Goal: Task Accomplishment & Management: Use online tool/utility

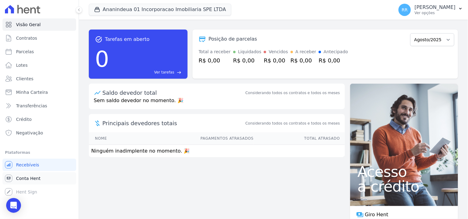
click at [33, 178] on span "Conta Hent" at bounding box center [28, 179] width 24 height 6
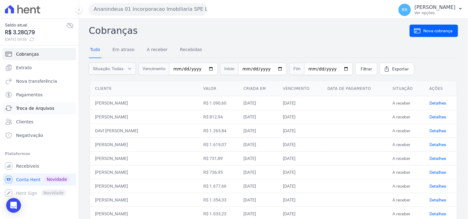
click at [36, 105] on span "Troca de Arquivos" at bounding box center [35, 108] width 38 height 6
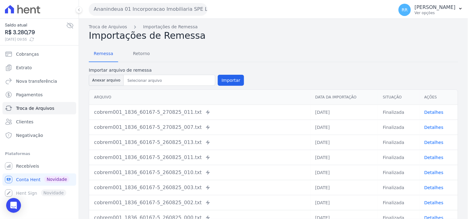
drag, startPoint x: 305, startPoint y: 67, endPoint x: 156, endPoint y: 23, distance: 155.0
click at [305, 67] on form "Importar arquivo de remessa Anexar arquivo Importar" at bounding box center [273, 77] width 369 height 20
click at [134, 51] on span "Retorno" at bounding box center [141, 53] width 24 height 12
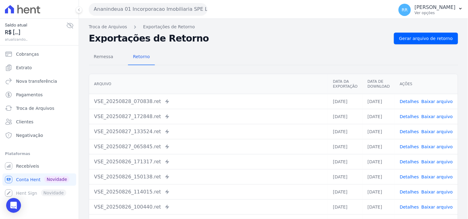
click at [134, 6] on button "Ananindeua 01 Incorporacao Imobiliaria SPE LTDA" at bounding box center [148, 9] width 118 height 12
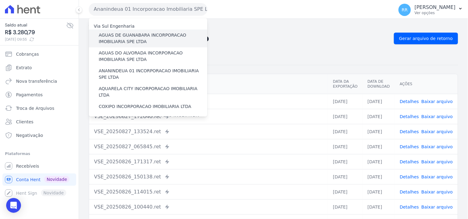
click at [134, 43] on label "AGUAS DE GUANABARA INCORPORACAO IMOBILIARIA SPE LTDA" at bounding box center [153, 38] width 108 height 13
click at [0, 0] on input "AGUAS DE GUANABARA INCORPORACAO IMOBILIARIA SPE LTDA" at bounding box center [0, 0] width 0 height 0
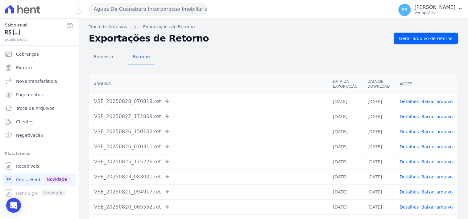
click at [254, 45] on div "Remessa Retorno [GEOGRAPHIC_DATA] Data da Exportação Data de Download Ações VSE…" at bounding box center [273, 155] width 369 height 223
click at [279, 40] on h2 "Exportações de Retorno" at bounding box center [239, 38] width 300 height 9
click at [412, 36] on span "Gerar arquivo de retorno" at bounding box center [426, 38] width 54 height 6
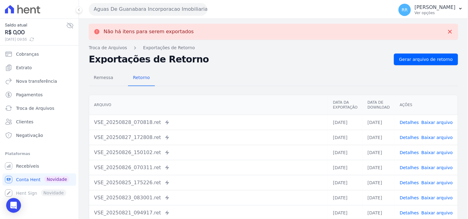
click at [122, 4] on button "Aguas De Guanabara Incorporacao Imobiliaria SPE LTDA" at bounding box center [148, 9] width 118 height 12
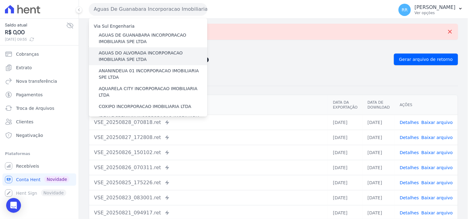
click at [128, 50] on label "AGUAS DO ALVORADA INCORPORACAO IMOBILIARIA SPE LTDA" at bounding box center [153, 56] width 108 height 13
click at [0, 0] on input "AGUAS DO ALVORADA INCORPORACAO IMOBILIARIA SPE LTDA" at bounding box center [0, 0] width 0 height 0
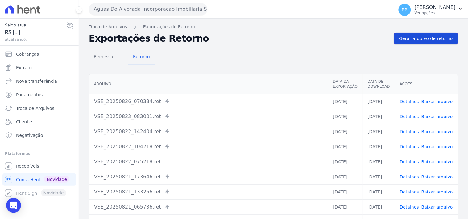
click at [424, 41] on span "Gerar arquivo de retorno" at bounding box center [426, 38] width 54 height 6
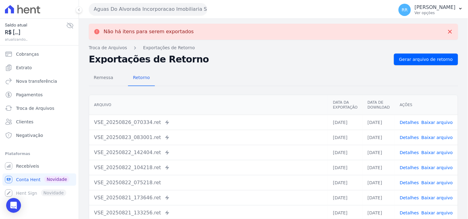
click at [142, 8] on button "Aguas Do Alvorada Incorporacao Imobiliaria SPE LTDA" at bounding box center [148, 9] width 118 height 12
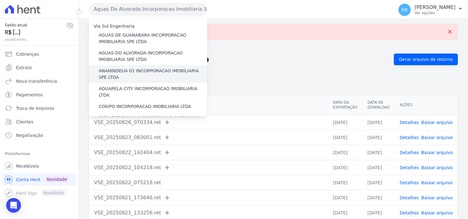
click at [130, 73] on label "ANANINDEUA 01 INCORPORACAO IMOBILIARIA SPE LTDA" at bounding box center [153, 74] width 108 height 13
click at [0, 0] on input "ANANINDEUA 01 INCORPORACAO IMOBILIARIA SPE LTDA" at bounding box center [0, 0] width 0 height 0
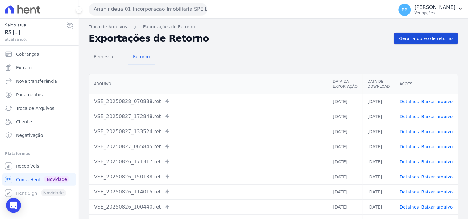
click at [420, 43] on link "Gerar arquivo de retorno" at bounding box center [426, 39] width 64 height 12
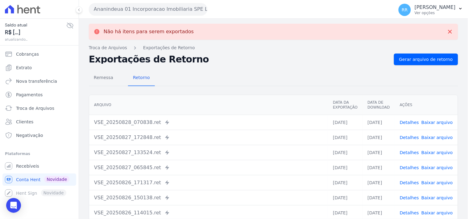
click at [132, 9] on button "Ananindeua 01 Incorporacao Imobiliaria SPE LTDA" at bounding box center [148, 9] width 118 height 12
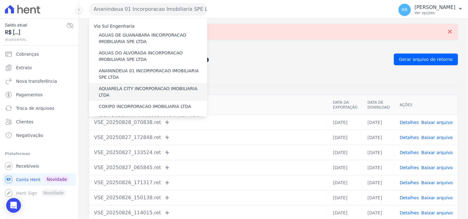
click at [139, 87] on label "AQUARELA CITY INCORPORACAO IMOBILIARIA LTDA" at bounding box center [153, 92] width 108 height 13
click at [0, 0] on input "AQUARELA CITY INCORPORACAO IMOBILIARIA LTDA" at bounding box center [0, 0] width 0 height 0
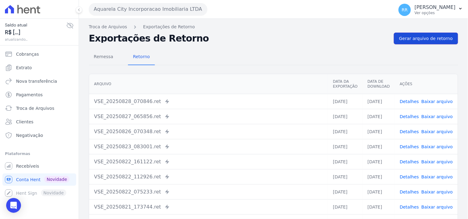
click at [402, 37] on span "Gerar arquivo de retorno" at bounding box center [426, 38] width 54 height 6
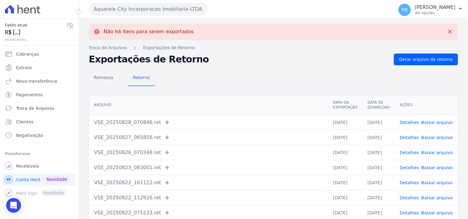
click at [140, 6] on button "Aquarela City Incorporacao Imobiliaria LTDA" at bounding box center [148, 9] width 118 height 12
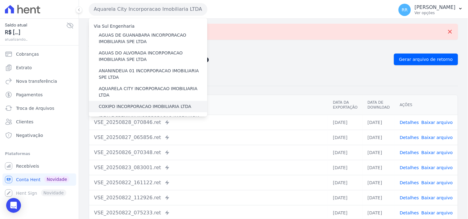
click at [137, 104] on label "COXIPO INCORPORACAO IMOBILIARIA LTDA" at bounding box center [145, 107] width 92 height 6
click at [0, 0] on input "COXIPO INCORPORACAO IMOBILIARIA LTDA" at bounding box center [0, 0] width 0 height 0
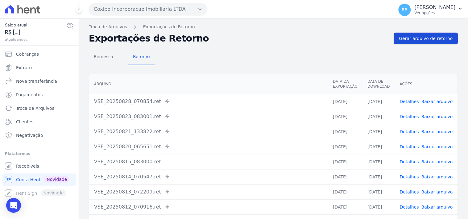
click at [424, 36] on span "Gerar arquivo de retorno" at bounding box center [426, 38] width 54 height 6
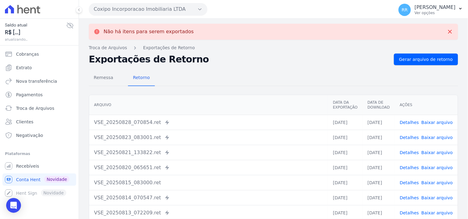
click at [120, 10] on button "Coxipo Incorporacao Imobiliaria LTDA" at bounding box center [148, 9] width 118 height 12
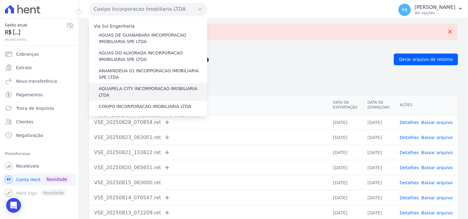
scroll to position [11, 0]
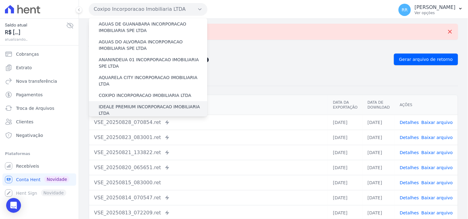
click at [120, 104] on label "IDEALE PREMIUM INCORPORACAO IMOBILIARIA LTDA" at bounding box center [153, 110] width 108 height 13
click at [0, 0] on input "IDEALE PREMIUM INCORPORACAO IMOBILIARIA LTDA" at bounding box center [0, 0] width 0 height 0
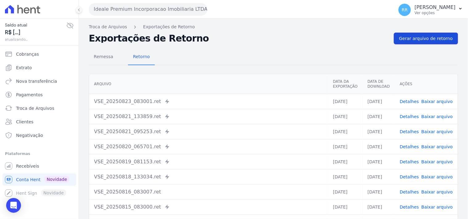
click at [435, 35] on link "Gerar arquivo de retorno" at bounding box center [426, 39] width 64 height 12
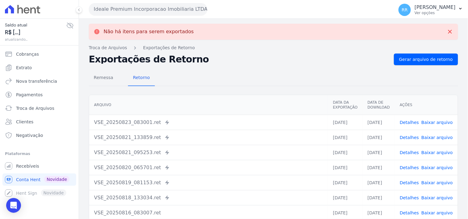
click at [117, 11] on button "Ideale Premium Incorporacao Imobiliaria LTDA" at bounding box center [148, 9] width 118 height 12
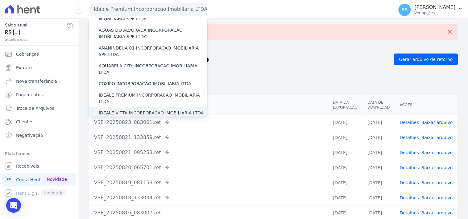
scroll to position [45, 0]
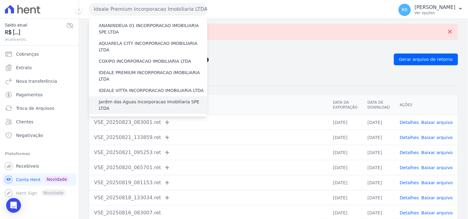
click at [119, 99] on div "Jardim das Aguas Incorporacao Imobiliaria SPE LTDA" at bounding box center [148, 105] width 118 height 18
click at [119, 99] on label "Jardim das Aguas Incorporacao Imobiliaria SPE LTDA" at bounding box center [153, 105] width 108 height 13
click at [0, 0] on input "Jardim das Aguas Incorporacao Imobiliaria SPE LTDA" at bounding box center [0, 0] width 0 height 0
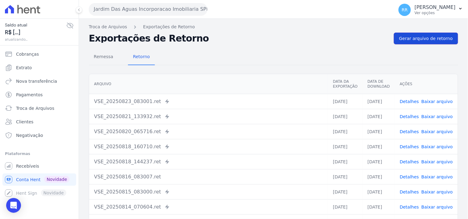
click at [433, 35] on span "Gerar arquivo de retorno" at bounding box center [426, 38] width 54 height 6
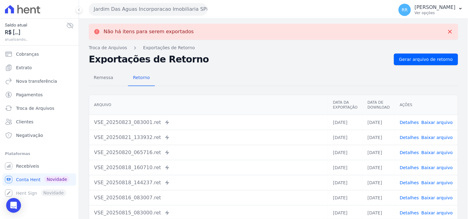
click at [121, 10] on button "Jardim Das Aguas Incorporacao Imobiliaria SPE LTDA" at bounding box center [148, 9] width 118 height 12
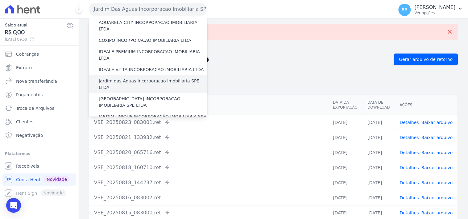
scroll to position [68, 0]
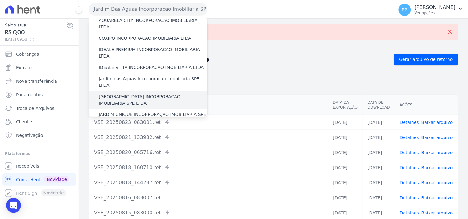
click at [128, 94] on label "[GEOGRAPHIC_DATA] INCORPORACAO IMOBILIARIA SPE LTDA" at bounding box center [153, 100] width 108 height 13
click at [0, 0] on input "[GEOGRAPHIC_DATA] INCORPORACAO IMOBILIARIA SPE LTDA" at bounding box center [0, 0] width 0 height 0
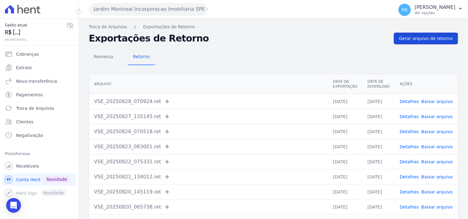
click at [422, 39] on span "Gerar arquivo de retorno" at bounding box center [426, 38] width 54 height 6
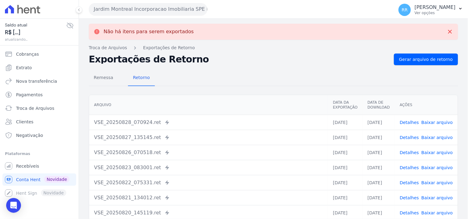
click at [134, 9] on button "Jardim Montreal Incorporacao Imobiliaria SPE LTDA" at bounding box center [148, 9] width 118 height 12
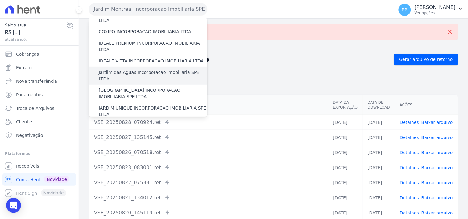
scroll to position [80, 0]
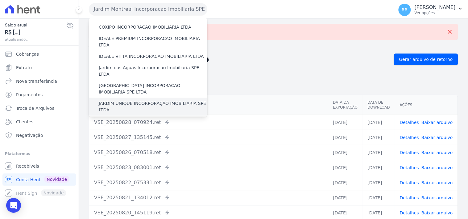
click at [126, 100] on label "JARDIM UNIQUE INCORPORAÇÃO IMOBILIARIA SPE LTDA" at bounding box center [153, 106] width 108 height 13
click at [0, 0] on input "JARDIM UNIQUE INCORPORAÇÃO IMOBILIARIA SPE LTDA" at bounding box center [0, 0] width 0 height 0
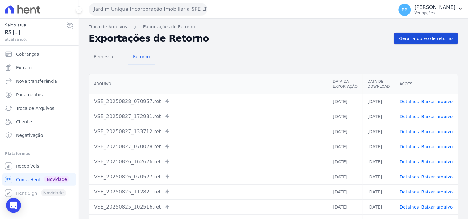
click at [426, 43] on link "Gerar arquivo de retorno" at bounding box center [426, 39] width 64 height 12
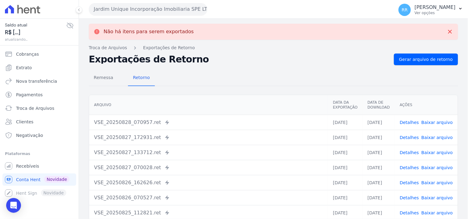
click at [125, 13] on button "Jardim Unique Incorporação Imobiliaria SPE LTDA" at bounding box center [148, 9] width 118 height 12
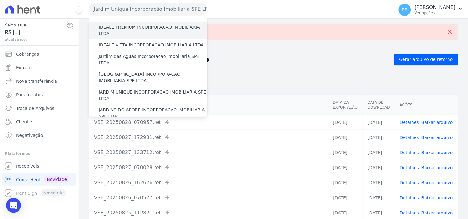
scroll to position [91, 0]
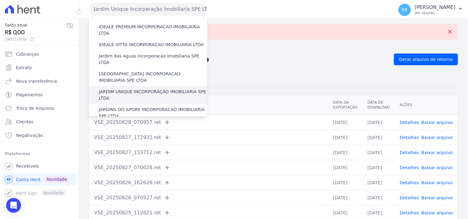
click at [173, 89] on label "JARDIM UNIQUE INCORPORAÇÃO IMOBILIARIA SPE LTDA" at bounding box center [153, 95] width 108 height 13
click at [0, 0] on input "JARDIM UNIQUE INCORPORAÇÃO IMOBILIARIA SPE LTDA" at bounding box center [0, 0] width 0 height 0
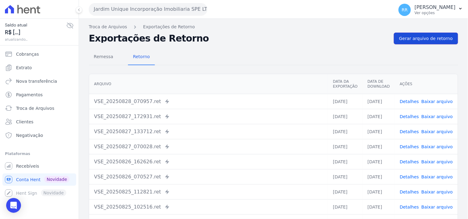
click at [439, 36] on span "Gerar arquivo de retorno" at bounding box center [426, 38] width 54 height 6
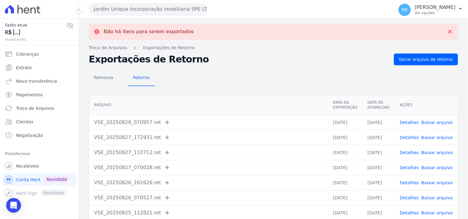
click at [123, 11] on button "Jardim Unique Incorporação Imobiliaria SPE LTDA" at bounding box center [148, 9] width 118 height 12
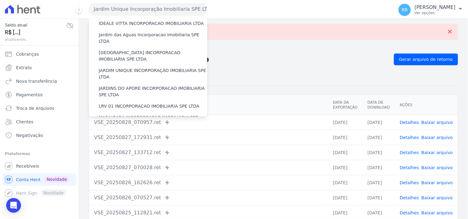
scroll to position [114, 0]
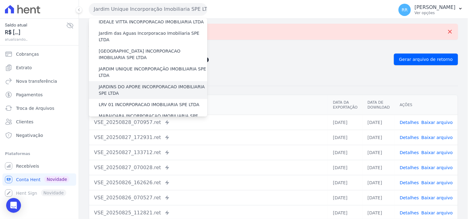
click at [133, 84] on label "JARDINS DO APORE INCORPORACAO IMOBILIARIA SPE LTDA" at bounding box center [153, 90] width 108 height 13
click at [0, 0] on input "JARDINS DO APORE INCORPORACAO IMOBILIARIA SPE LTDA" at bounding box center [0, 0] width 0 height 0
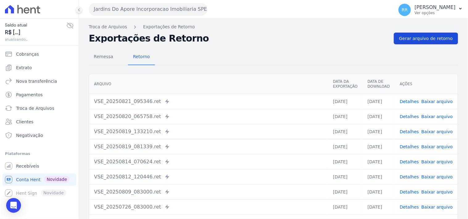
click at [429, 39] on span "Gerar arquivo de retorno" at bounding box center [426, 38] width 54 height 6
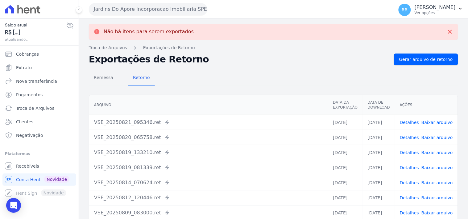
click at [137, 5] on button "Jardins Do Apore Incorporacao Imobiliaria SPE LTDA" at bounding box center [148, 9] width 118 height 12
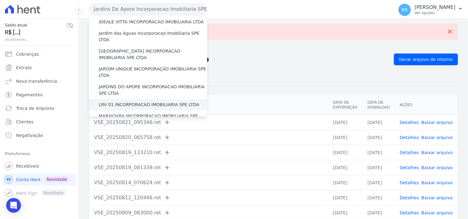
click at [132, 102] on label "LRV 01 INCORPORACAO IMOBILIARIA SPE LTDA" at bounding box center [149, 105] width 100 height 6
click at [0, 0] on input "LRV 01 INCORPORACAO IMOBILIARIA SPE LTDA" at bounding box center [0, 0] width 0 height 0
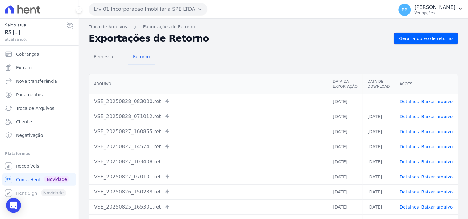
click at [430, 36] on span "Gerar arquivo de retorno" at bounding box center [426, 38] width 54 height 6
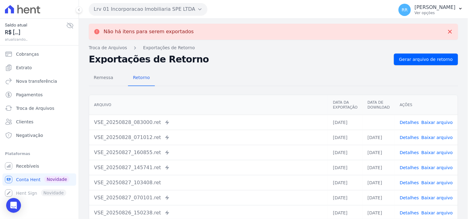
click at [110, 7] on button "Lrv 01 Incorporacao Imobiliaria SPE LTDA" at bounding box center [148, 9] width 118 height 12
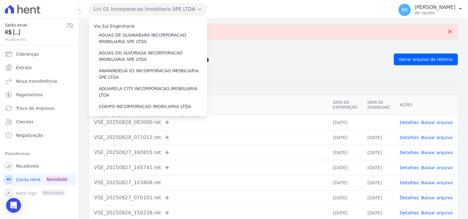
click at [251, 42] on div "Não há itens para serem exportados Troca de [GEOGRAPHIC_DATA] Exportações de Re…" at bounding box center [273, 156] width 389 height 274
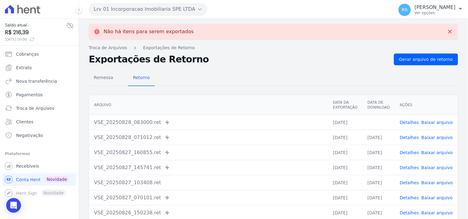
click at [443, 122] on link "Baixar arquivo" at bounding box center [436, 122] width 31 height 5
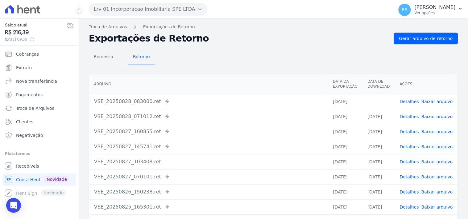
click at [336, 43] on h2 "Exportações de Retorno" at bounding box center [239, 38] width 300 height 9
click at [130, 9] on button "Lrv 01 Incorporacao Imobiliaria SPE LTDA" at bounding box center [148, 9] width 118 height 12
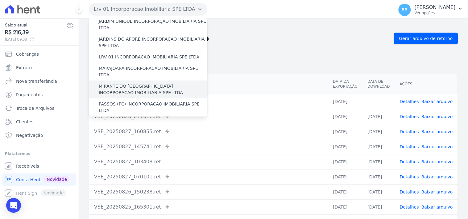
scroll to position [160, 0]
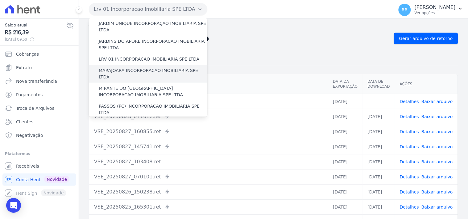
click at [111, 68] on label "MARAJOARA INCORPORACAO IMOBILIARIA SPE LTDA" at bounding box center [153, 74] width 108 height 13
click at [0, 0] on input "MARAJOARA INCORPORACAO IMOBILIARIA SPE LTDA" at bounding box center [0, 0] width 0 height 0
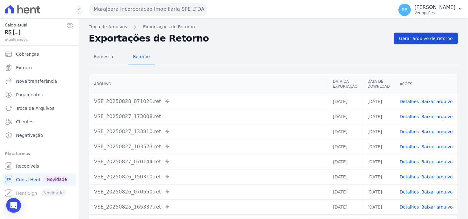
click at [436, 40] on span "Gerar arquivo de retorno" at bounding box center [426, 38] width 54 height 6
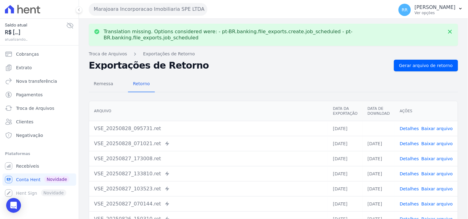
click at [440, 126] on link "Baixar arquivo" at bounding box center [436, 128] width 31 height 5
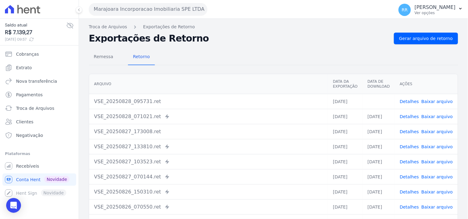
click at [289, 44] on div "Remessa Retorno [GEOGRAPHIC_DATA] Data da Exportação Data de Download Ações VSE…" at bounding box center [273, 155] width 369 height 223
click at [167, 13] on button "Marajoara Incorporacao Imobiliaria SPE LTDA" at bounding box center [148, 9] width 118 height 12
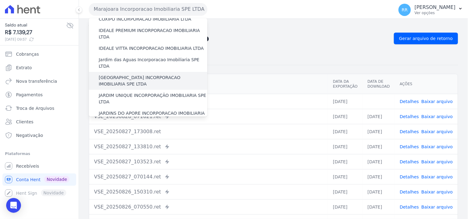
scroll to position [137, 0]
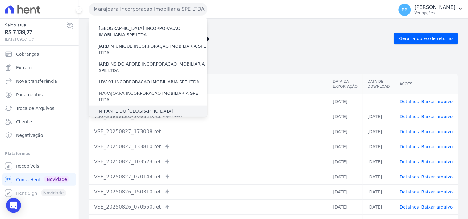
click at [128, 108] on label "MIRANTE DO [GEOGRAPHIC_DATA] INCORPORACAO IMOBILIARIA SPE LTDA" at bounding box center [153, 114] width 108 height 13
click at [0, 0] on input "MIRANTE DO [GEOGRAPHIC_DATA] INCORPORACAO IMOBILIARIA SPE LTDA" at bounding box center [0, 0] width 0 height 0
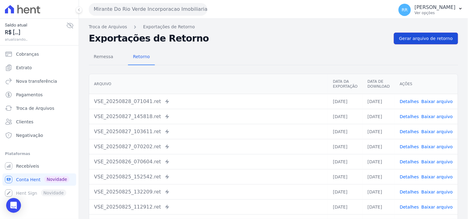
click at [429, 40] on span "Gerar arquivo de retorno" at bounding box center [426, 38] width 54 height 6
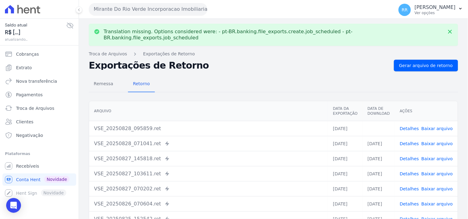
click at [439, 126] on link "Baixar arquivo" at bounding box center [436, 128] width 31 height 5
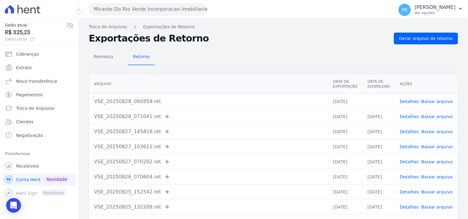
click at [317, 42] on h2 "Exportações de Retorno" at bounding box center [239, 38] width 300 height 9
click at [176, 12] on button "Mirante Do Rio Verde Incorporacao Imobiliaria SPE LTDA" at bounding box center [148, 9] width 118 height 12
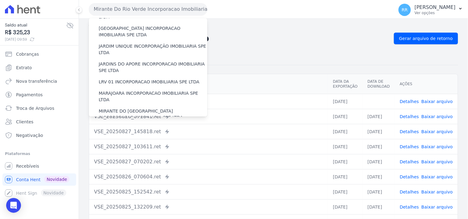
click at [119, 126] on label "PASSOS (PC) INCORPORACAO IMOBILIARIA SPE LTDA" at bounding box center [153, 132] width 108 height 13
click at [0, 0] on input "PASSOS (PC) INCORPORACAO IMOBILIARIA SPE LTDA" at bounding box center [0, 0] width 0 height 0
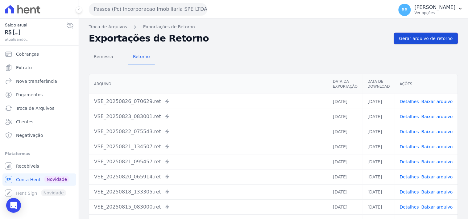
click at [432, 39] on span "Gerar arquivo de retorno" at bounding box center [426, 38] width 54 height 6
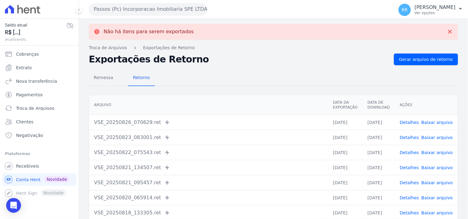
click at [137, 10] on button "Passos (Pc) Incorporacao Imobiliaria SPE LTDA" at bounding box center [148, 9] width 118 height 12
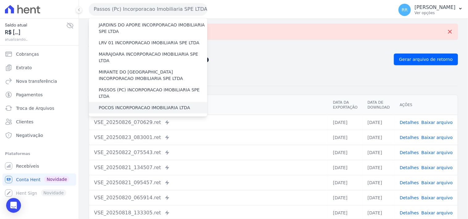
scroll to position [182, 0]
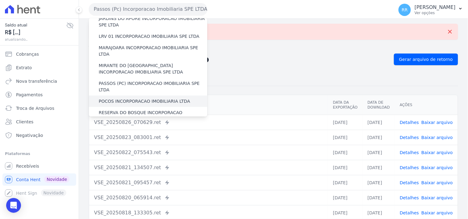
click at [118, 98] on label "POCOS INCORPORACAO IMOBILIARIA LTDA" at bounding box center [144, 101] width 91 height 6
click at [0, 0] on input "POCOS INCORPORACAO IMOBILIARIA LTDA" at bounding box center [0, 0] width 0 height 0
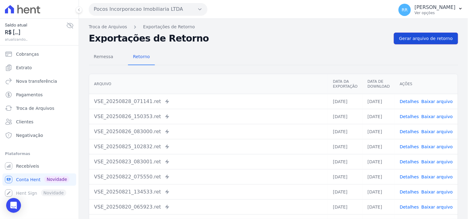
click at [414, 42] on link "Gerar arquivo de retorno" at bounding box center [426, 39] width 64 height 12
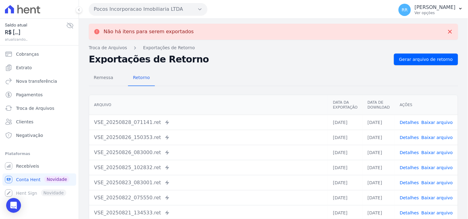
click at [155, 14] on button "Pocos Incorporacao Imobiliaria LTDA" at bounding box center [148, 9] width 118 height 12
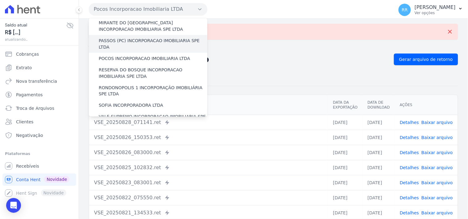
scroll to position [228, 0]
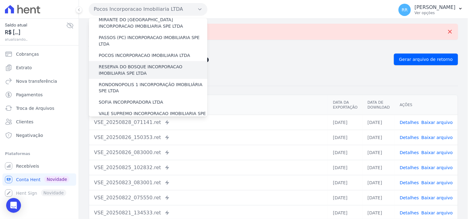
click at [118, 64] on label "RESERVA DO BOSQUE INCORPORACAO IMOBILIARIA SPE LTDA" at bounding box center [153, 70] width 108 height 13
click at [0, 0] on input "RESERVA DO BOSQUE INCORPORACAO IMOBILIARIA SPE LTDA" at bounding box center [0, 0] width 0 height 0
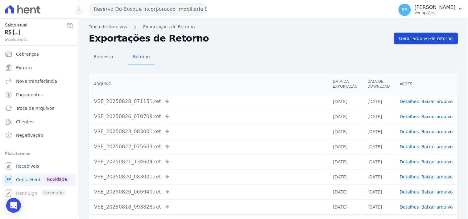
click at [398, 41] on link "Gerar arquivo de retorno" at bounding box center [426, 39] width 64 height 12
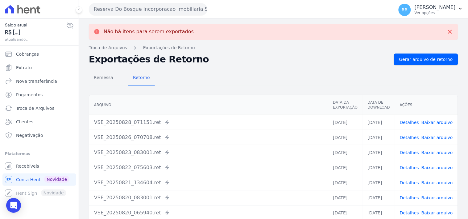
click at [107, 6] on button "Reserva Do Bosque Incorporacao Imobiliaria SPE LTDA" at bounding box center [148, 9] width 118 height 12
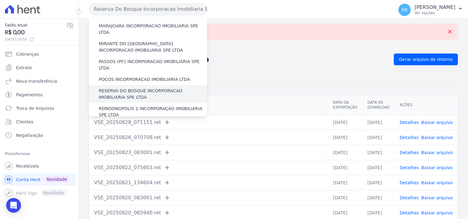
scroll to position [205, 0]
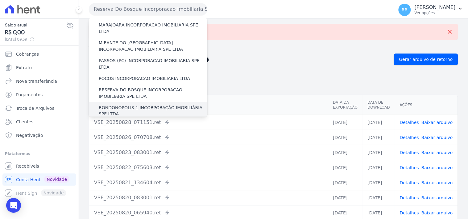
click at [136, 105] on label "RONDONOPOLIS 1 INCORPORAÇÃO IMOBILIÁRIA SPE LTDA" at bounding box center [153, 111] width 108 height 13
click at [0, 0] on input "RONDONOPOLIS 1 INCORPORAÇÃO IMOBILIÁRIA SPE LTDA" at bounding box center [0, 0] width 0 height 0
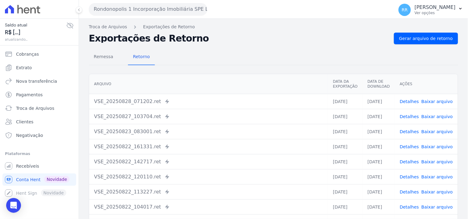
click at [421, 30] on nav "Troca de Arquivos Exportações de Retorno" at bounding box center [273, 27] width 369 height 6
click at [419, 37] on span "Gerar arquivo de retorno" at bounding box center [426, 38] width 54 height 6
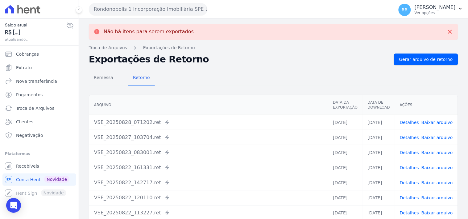
click at [133, 8] on button "Rondonopolis 1 Incorporação Imobiliária SPE LTDA" at bounding box center [148, 9] width 118 height 12
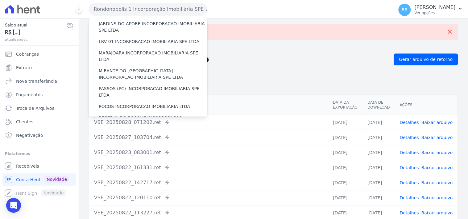
scroll to position [251, 0]
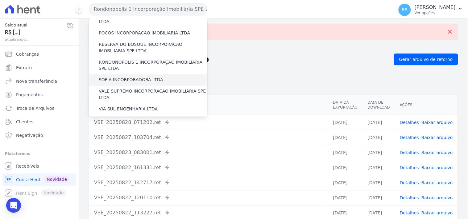
click at [131, 77] on label "SOFIA INCORPORADORA LTDA" at bounding box center [131, 80] width 64 height 6
click at [0, 0] on input "SOFIA INCORPORADORA LTDA" at bounding box center [0, 0] width 0 height 0
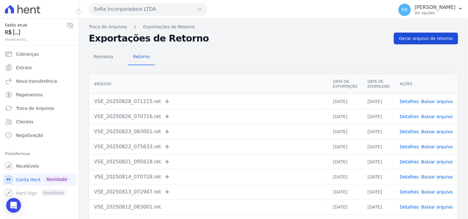
click at [409, 39] on span "Gerar arquivo de retorno" at bounding box center [426, 38] width 54 height 6
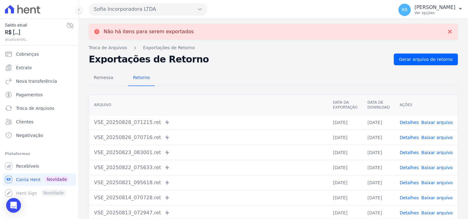
click at [145, 10] on button "Sofia Incorporadora LTDA" at bounding box center [148, 9] width 118 height 12
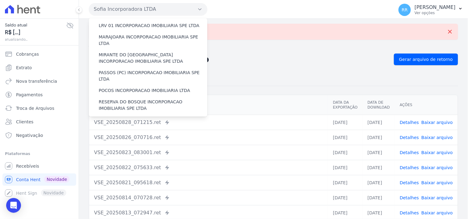
scroll to position [274, 0]
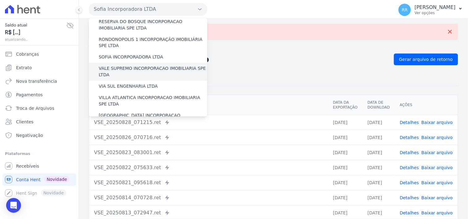
click at [121, 66] on label "VALE SUPREMO INCORPORACAO IMOBILIARIA SPE LTDA" at bounding box center [153, 72] width 108 height 13
click at [0, 0] on input "VALE SUPREMO INCORPORACAO IMOBILIARIA SPE LTDA" at bounding box center [0, 0] width 0 height 0
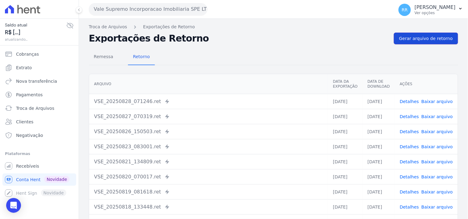
click at [417, 41] on span "Gerar arquivo de retorno" at bounding box center [426, 38] width 54 height 6
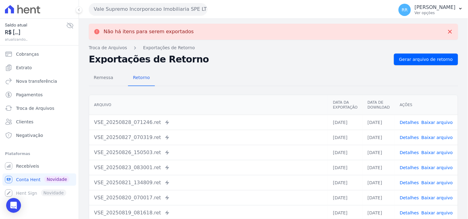
click at [112, 8] on button "Vale Supremo Incorporacao Imobiliaria SPE LTDA" at bounding box center [148, 9] width 118 height 12
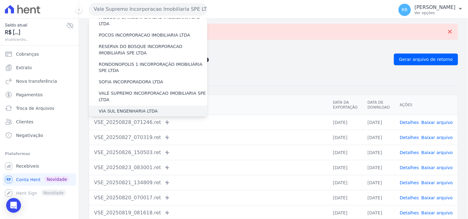
scroll to position [251, 0]
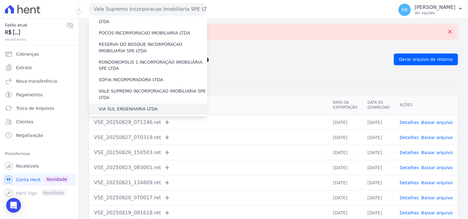
click at [130, 106] on label "VIA SUL ENGENHARIA LTDA" at bounding box center [128, 109] width 59 height 6
click at [0, 0] on input "VIA SUL ENGENHARIA LTDA" at bounding box center [0, 0] width 0 height 0
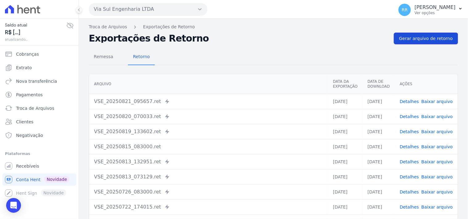
click at [426, 38] on span "Gerar arquivo de retorno" at bounding box center [426, 38] width 54 height 6
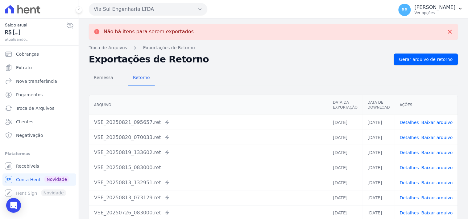
click at [119, 9] on button "Via Sul Engenharia LTDA" at bounding box center [148, 9] width 118 height 12
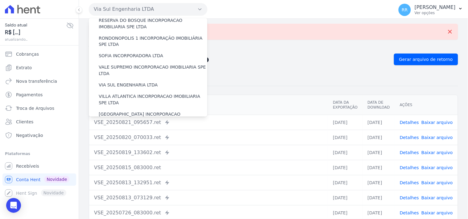
scroll to position [275, 0]
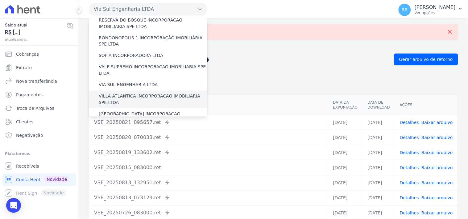
click at [142, 93] on label "VILLA ATLANTICA INCORPORACAO IMOBILIARIA SPE LTDA" at bounding box center [153, 99] width 108 height 13
click at [0, 0] on input "VILLA ATLANTICA INCORPORACAO IMOBILIARIA SPE LTDA" at bounding box center [0, 0] width 0 height 0
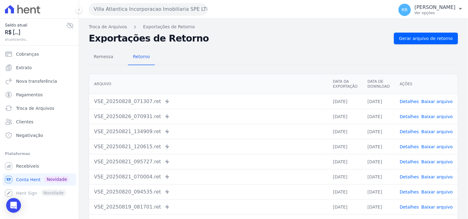
click at [425, 45] on div "Remessa Retorno [GEOGRAPHIC_DATA] Data da Exportação Data de Download Ações VSE…" at bounding box center [273, 155] width 369 height 223
click at [428, 40] on span "Gerar arquivo de retorno" at bounding box center [426, 38] width 54 height 6
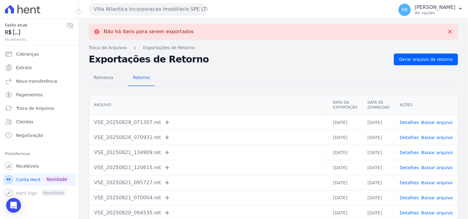
click at [134, 8] on button "Villa Atlantica Incorporacao Imobiliaria SPE LTDA" at bounding box center [148, 9] width 118 height 12
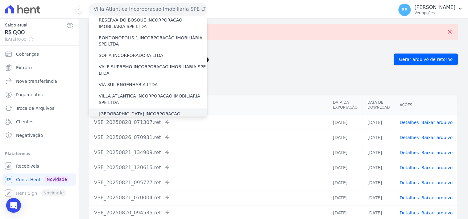
click at [145, 111] on label "[GEOGRAPHIC_DATA] INCORPORACAO IMOBILIARIA SPE LTDA" at bounding box center [153, 117] width 108 height 13
click at [0, 0] on input "[GEOGRAPHIC_DATA] INCORPORACAO IMOBILIARIA SPE LTDA" at bounding box center [0, 0] width 0 height 0
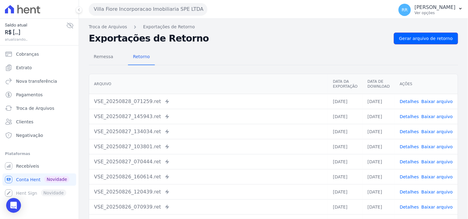
click at [428, 38] on span "Gerar arquivo de retorno" at bounding box center [426, 38] width 54 height 6
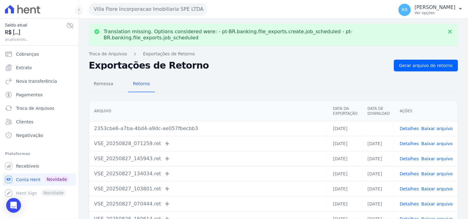
click at [444, 126] on link "Baixar arquivo" at bounding box center [436, 128] width 31 height 5
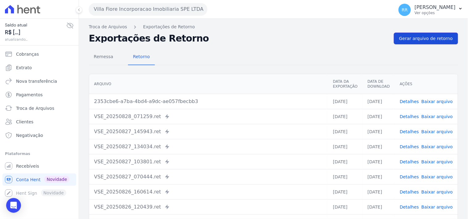
click at [436, 42] on link "Gerar arquivo de retorno" at bounding box center [426, 39] width 64 height 12
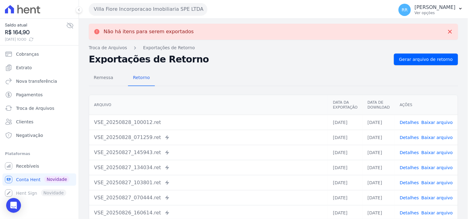
click at [438, 123] on link "Baixar arquivo" at bounding box center [436, 122] width 31 height 5
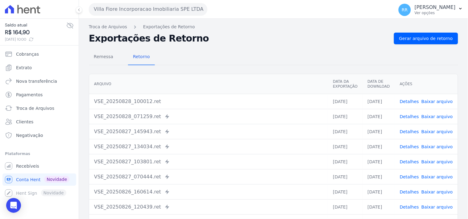
click at [184, 53] on div "Remessa Retorno" at bounding box center [273, 57] width 369 height 16
click at [140, 9] on button "Villa Fiore Incorporacao Imobiliaria SPE LTDA" at bounding box center [148, 9] width 118 height 12
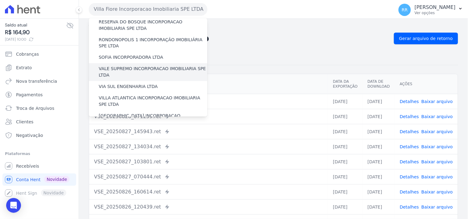
scroll to position [275, 0]
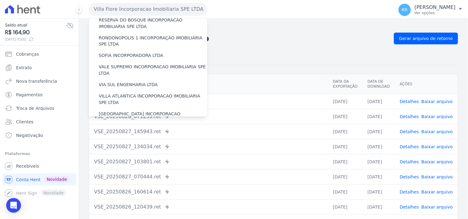
click at [139, 129] on label "VILLA TROPICAL INCORPORAÇÃO IMOBILIÁRIA SPE LTDA" at bounding box center [153, 135] width 108 height 13
click at [0, 0] on input "VILLA TROPICAL INCORPORAÇÃO IMOBILIÁRIA SPE LTDA" at bounding box center [0, 0] width 0 height 0
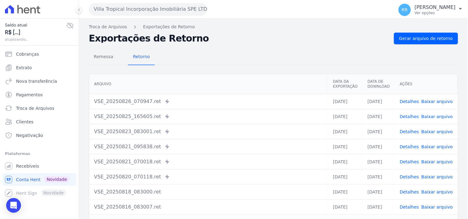
click at [405, 44] on div "Remessa Retorno Arquivo Data da Exportação Data de Download Ações VSE_20250826_…" at bounding box center [273, 155] width 369 height 223
click at [406, 40] on span "Gerar arquivo de retorno" at bounding box center [426, 38] width 54 height 6
click at [118, 10] on button "Villa Tropical Incorporação Imobiliária SPE LTDA" at bounding box center [148, 9] width 118 height 12
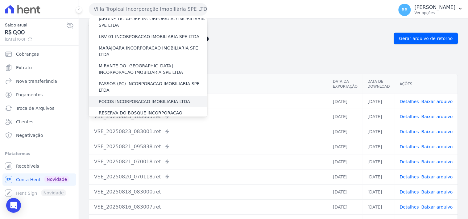
scroll to position [182, 0]
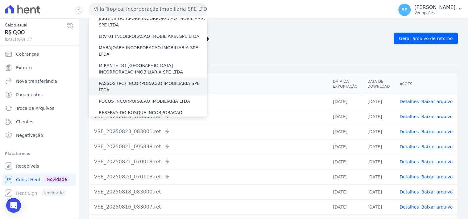
click at [115, 80] on label "PASSOS (PC) INCORPORACAO IMOBILIARIA SPE LTDA" at bounding box center [153, 86] width 108 height 13
click at [0, 0] on input "PASSOS (PC) INCORPORACAO IMOBILIARIA SPE LTDA" at bounding box center [0, 0] width 0 height 0
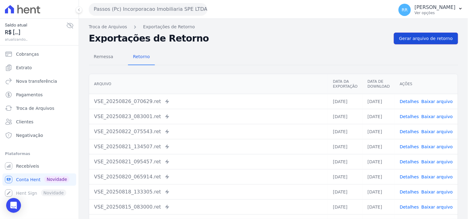
click at [415, 43] on link "Gerar arquivo de retorno" at bounding box center [426, 39] width 64 height 12
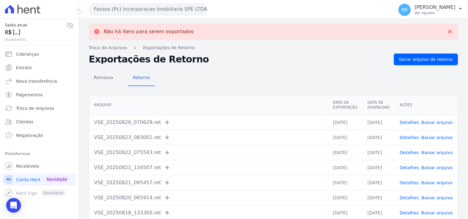
click at [412, 121] on link "Detalhes" at bounding box center [408, 122] width 19 height 5
click at [278, 88] on div "Remessa Retorno Arquivo Data da Exportação Data de Download Ações VSE_20250826_…" at bounding box center [273, 176] width 369 height 223
click at [274, 73] on div "Remessa Retorno" at bounding box center [273, 78] width 369 height 16
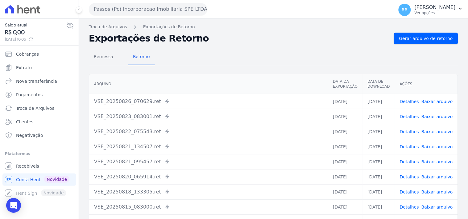
click at [253, 62] on div "Remessa Retorno" at bounding box center [273, 57] width 369 height 16
click at [261, 40] on h2 "Exportações de Retorno" at bounding box center [239, 38] width 300 height 9
click at [241, 43] on h2 "Exportações de Retorno" at bounding box center [239, 38] width 300 height 9
click at [230, 24] on nav "Troca de Arquivos Exportações de Retorno" at bounding box center [273, 27] width 369 height 6
click at [207, 32] on div "Não há itens para serem exportados Troca de [GEOGRAPHIC_DATA] Exportações de Re…" at bounding box center [273, 145] width 389 height 253
